Goal: Download file/media

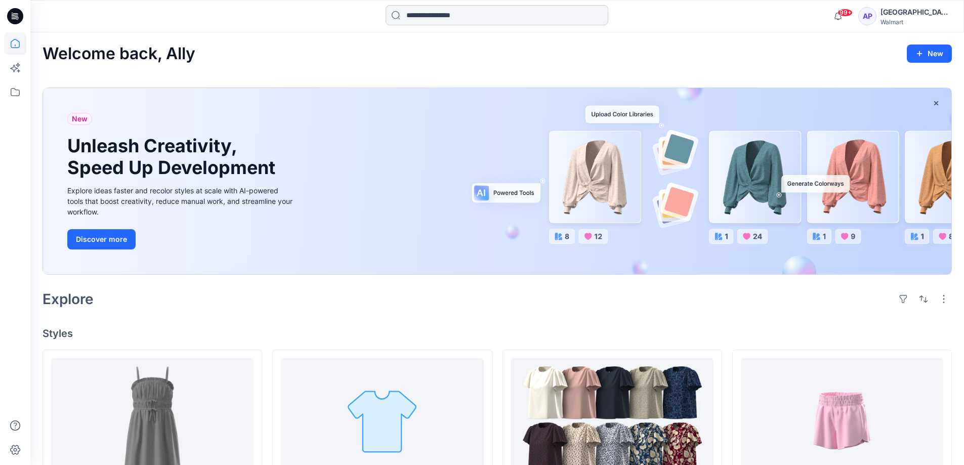
click at [463, 8] on input at bounding box center [497, 15] width 223 height 20
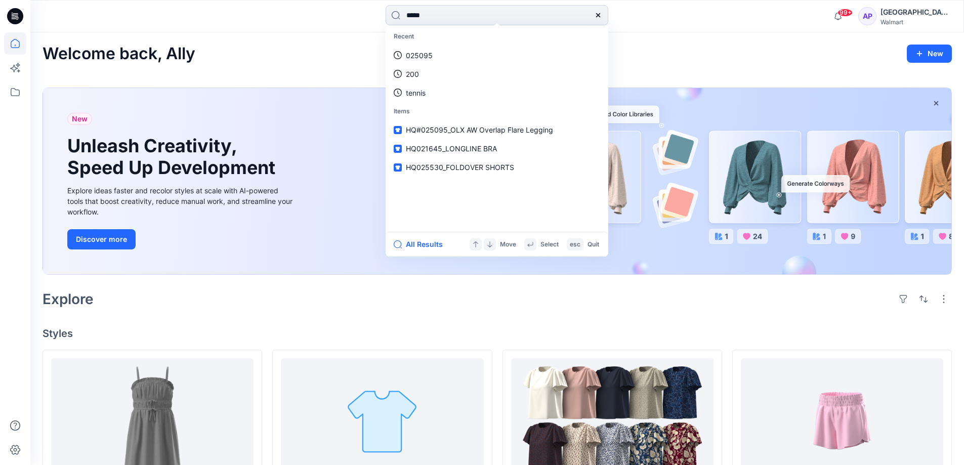
type input "*****"
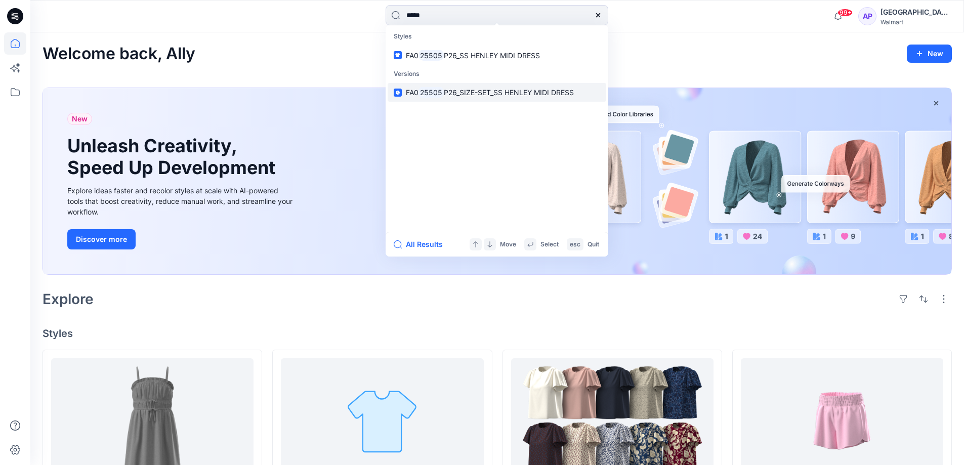
click at [461, 96] on span "P26_SIZE-SET_SS HENLEY MIDI DRESS" at bounding box center [509, 92] width 130 height 9
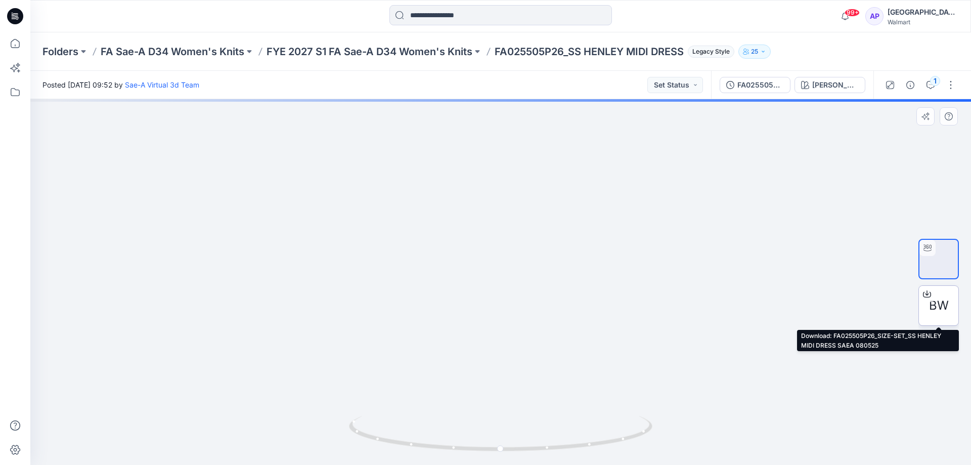
click at [939, 303] on span "BW" at bounding box center [939, 305] width 20 height 18
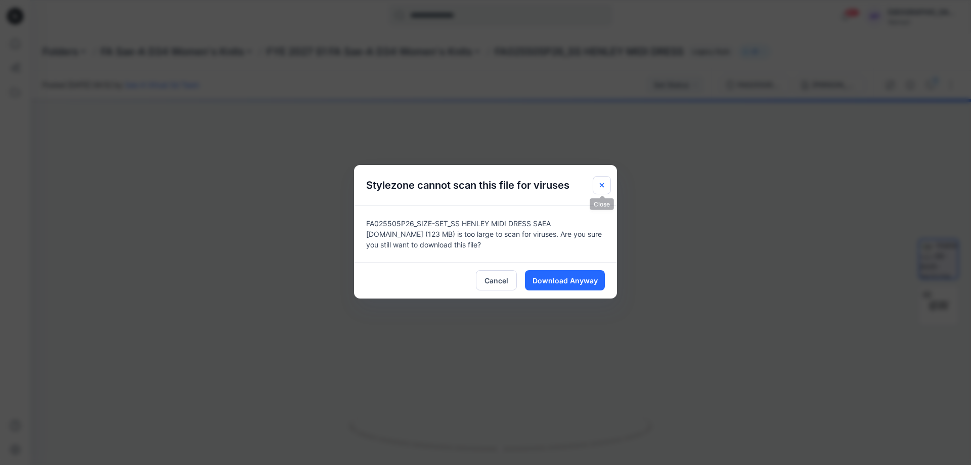
click at [607, 183] on button "Close" at bounding box center [602, 185] width 18 height 18
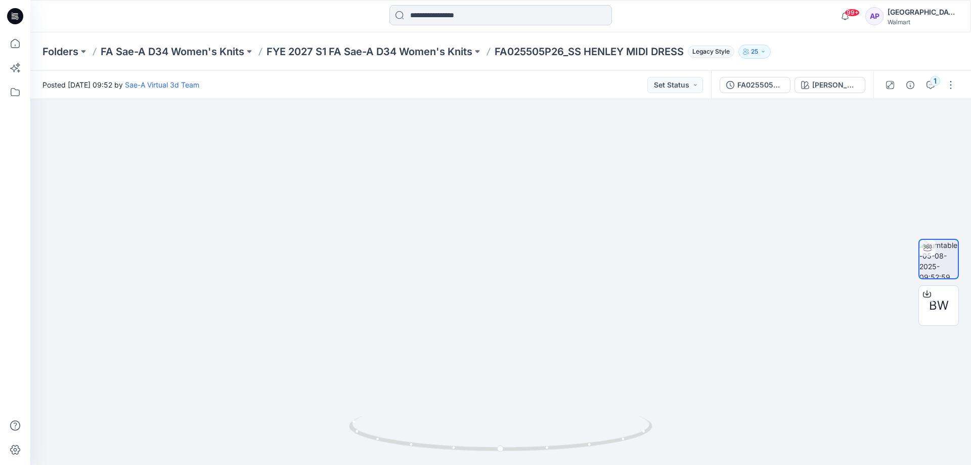
click at [469, 17] on input at bounding box center [501, 15] width 223 height 20
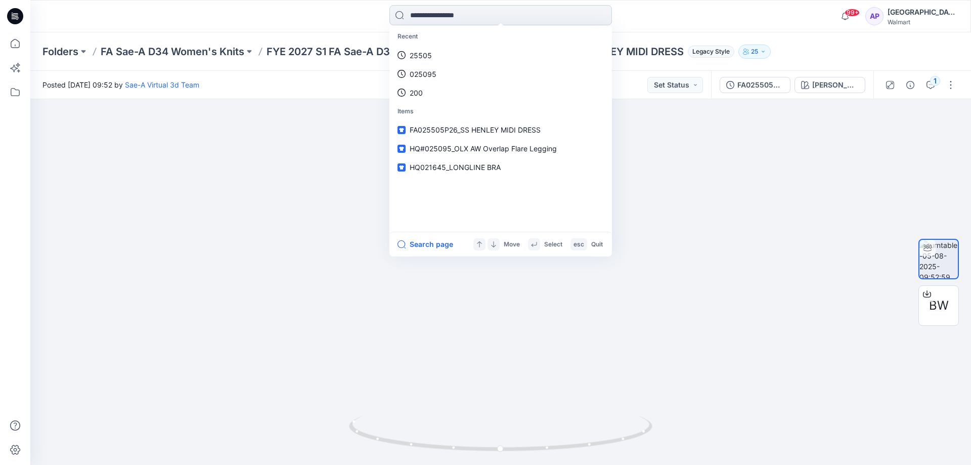
drag, startPoint x: 486, startPoint y: 5, endPoint x: 485, endPoint y: 10, distance: 5.6
click at [485, 10] on div "Recent 25505 025095 200 Items FA025505P26_SS HENLEY MIDI DRESS HQ#025095_OLX AW…" at bounding box center [500, 16] width 941 height 32
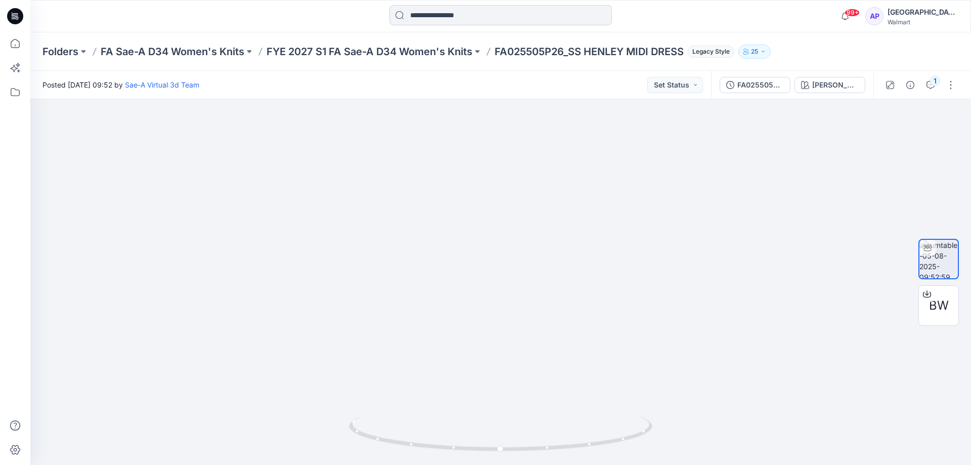
click at [484, 14] on input at bounding box center [501, 15] width 223 height 20
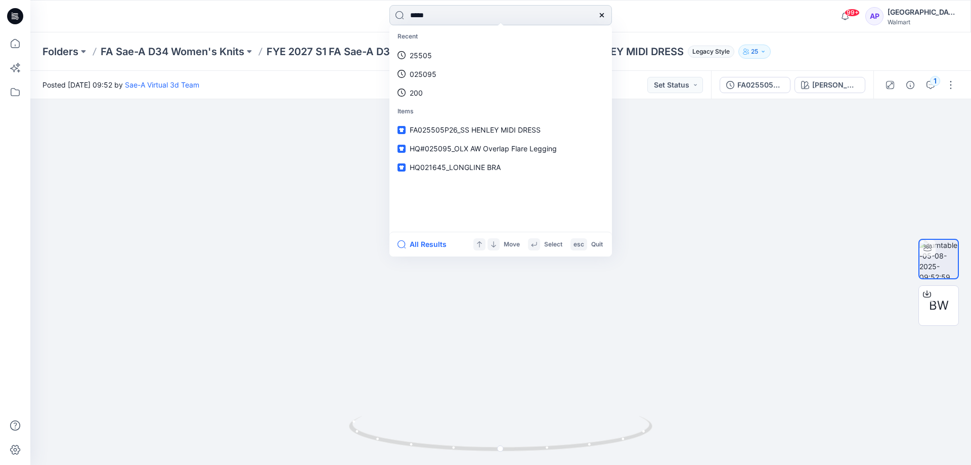
type input "*****"
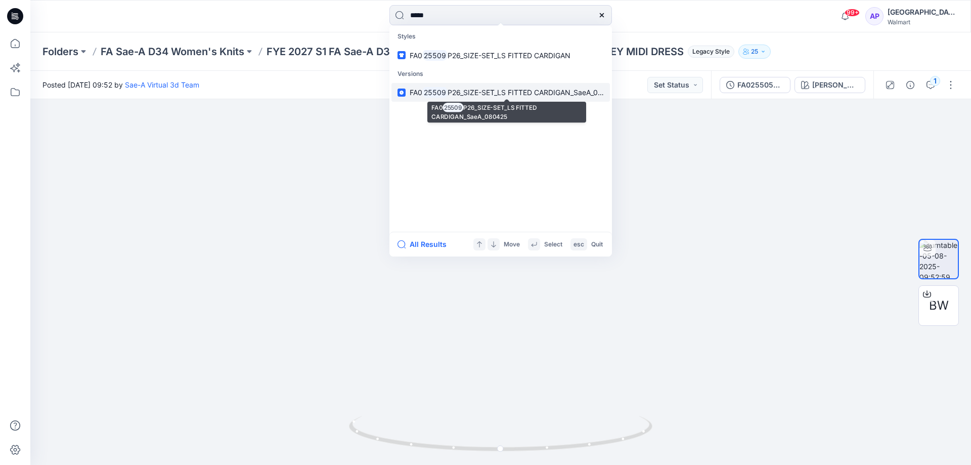
click at [538, 99] on link "FA0 25509 P26_SIZE-SET_LS FITTED CARDIGAN_SaeA_080425" at bounding box center [501, 92] width 219 height 19
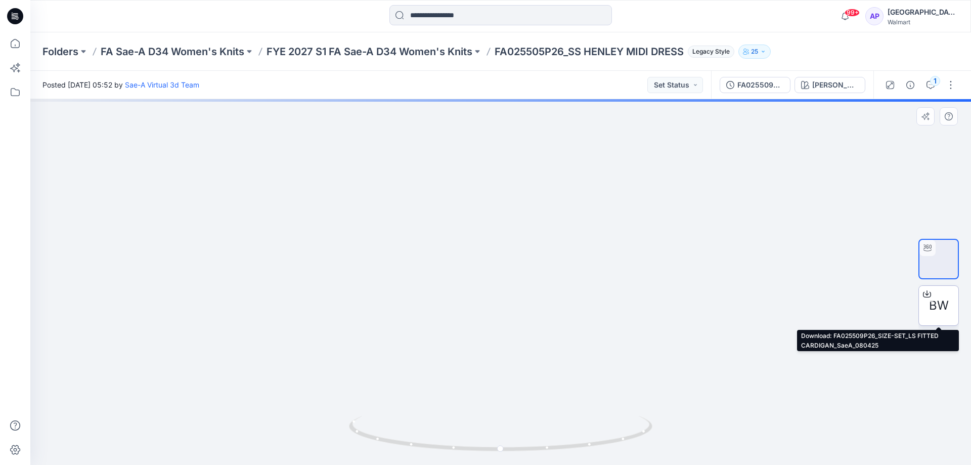
click at [940, 299] on span "BW" at bounding box center [939, 305] width 20 height 18
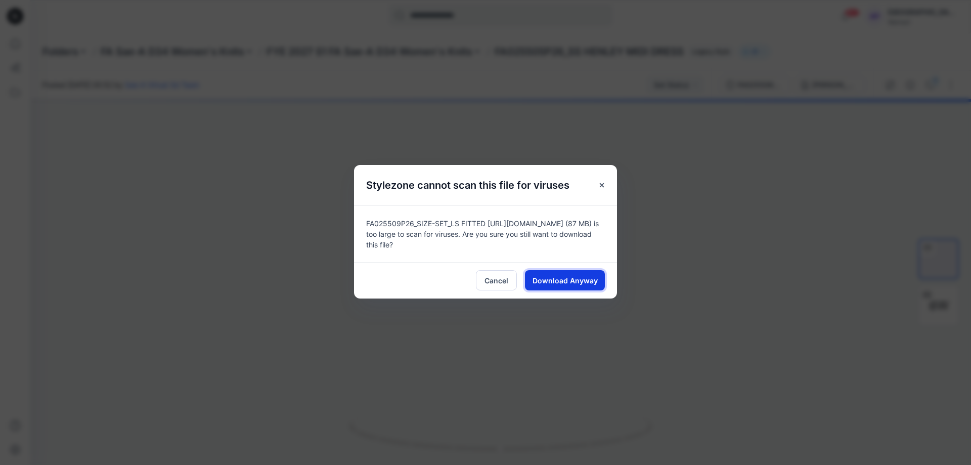
click at [578, 283] on span "Download Anyway" at bounding box center [565, 280] width 65 height 11
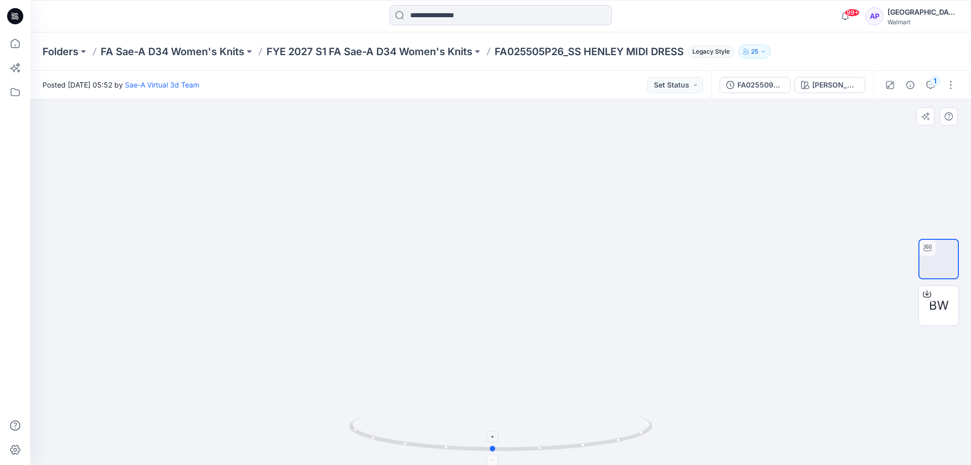
drag, startPoint x: 596, startPoint y: 442, endPoint x: 589, endPoint y: 438, distance: 7.7
click at [589, 438] on icon at bounding box center [502, 435] width 306 height 38
drag, startPoint x: 574, startPoint y: 453, endPoint x: 321, endPoint y: 458, distance: 253.0
click at [324, 460] on div at bounding box center [500, 282] width 941 height 366
